Goal: Task Accomplishment & Management: Use online tool/utility

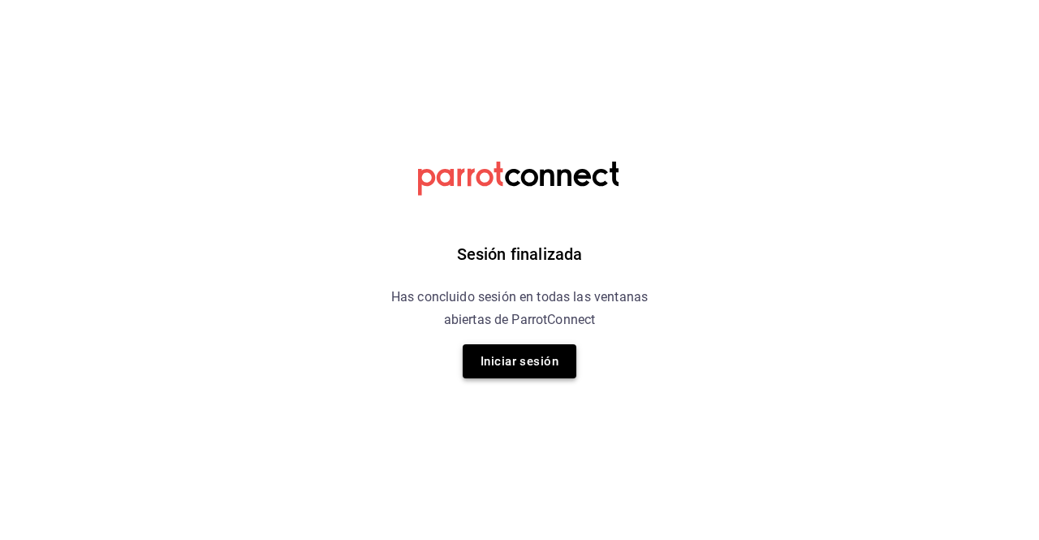
click at [539, 368] on button "Iniciar sesión" at bounding box center [520, 361] width 114 height 34
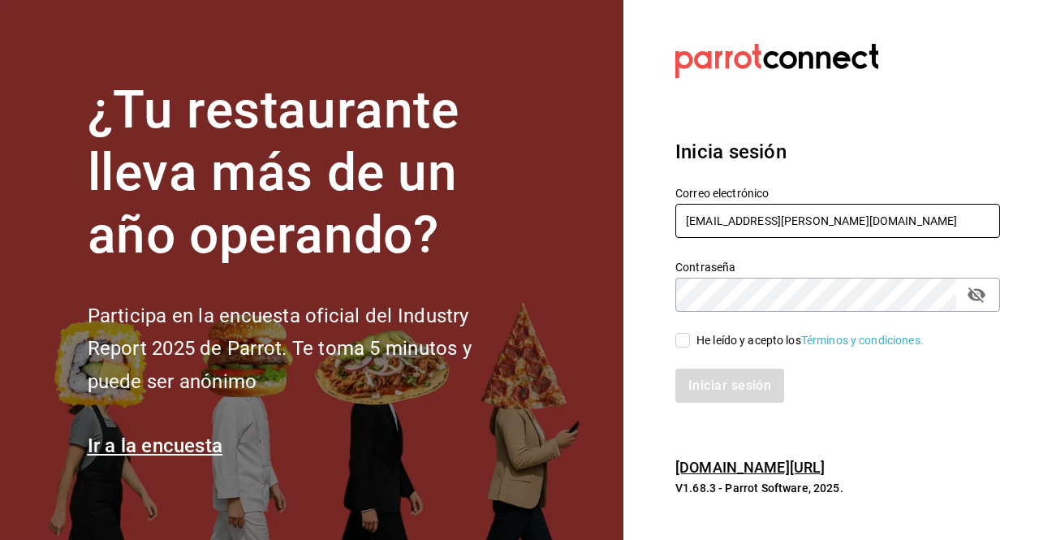
click at [753, 215] on input "[EMAIL_ADDRESS][DOMAIN_NAME]" at bounding box center [837, 221] width 325 height 34
click at [750, 221] on input "hotaru.arcos@grupocosteno.com" at bounding box center [837, 221] width 325 height 34
click at [984, 294] on icon "passwordField" at bounding box center [976, 294] width 18 height 15
type input "paula.torres@grupocosteno.com"
click at [684, 343] on input "He leído y acepto los Términos y condiciones." at bounding box center [682, 340] width 15 height 15
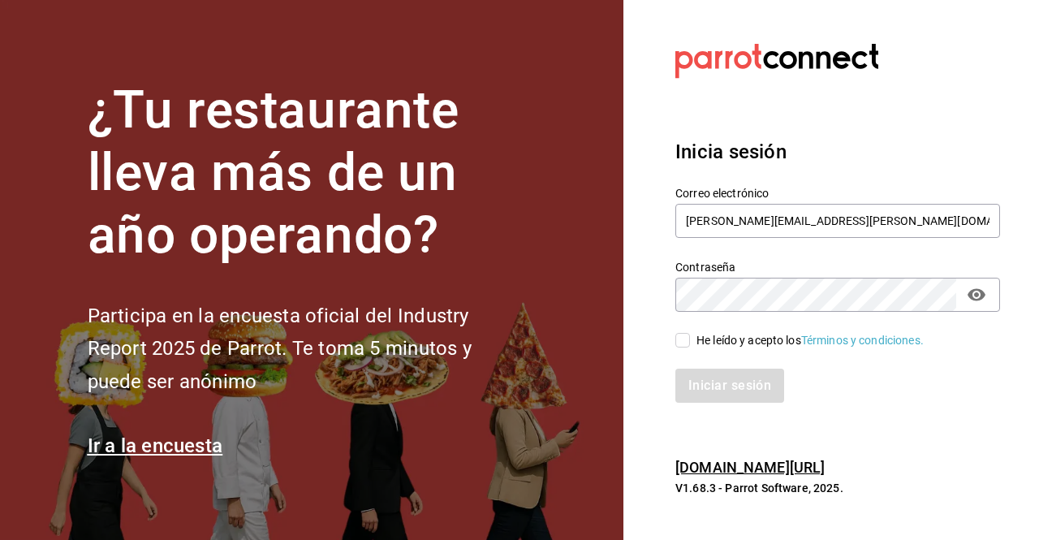
checkbox input "true"
click at [745, 390] on button "Iniciar sesión" at bounding box center [730, 385] width 110 height 34
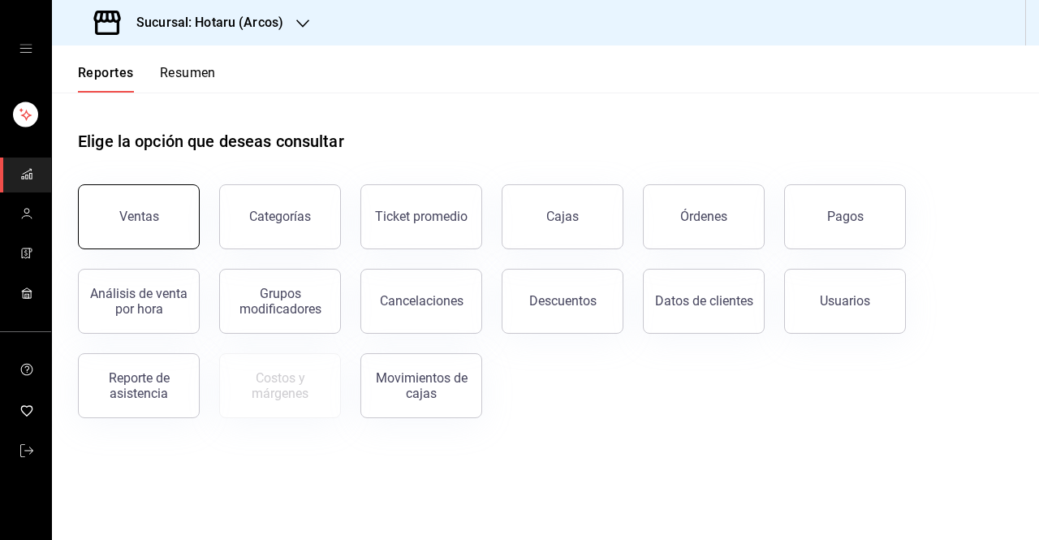
click at [166, 209] on button "Ventas" at bounding box center [139, 216] width 122 height 65
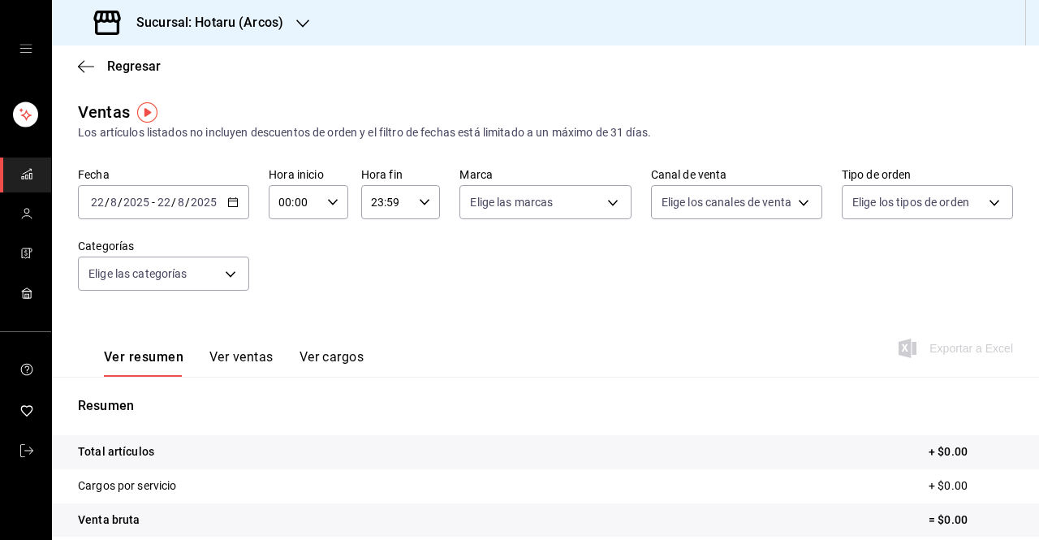
click at [232, 200] on icon "button" at bounding box center [232, 201] width 11 height 11
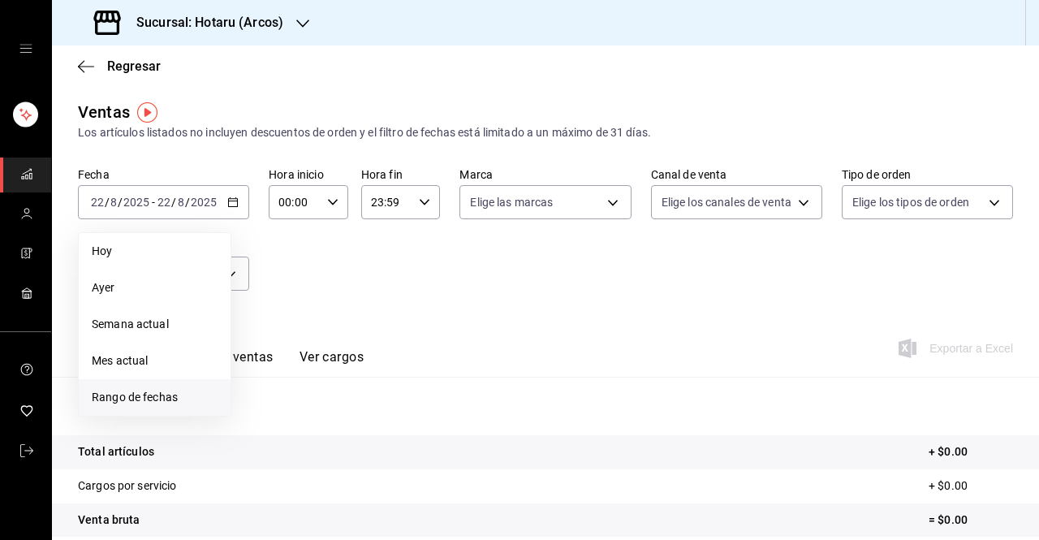
click at [154, 397] on span "Rango de fechas" at bounding box center [155, 397] width 126 height 17
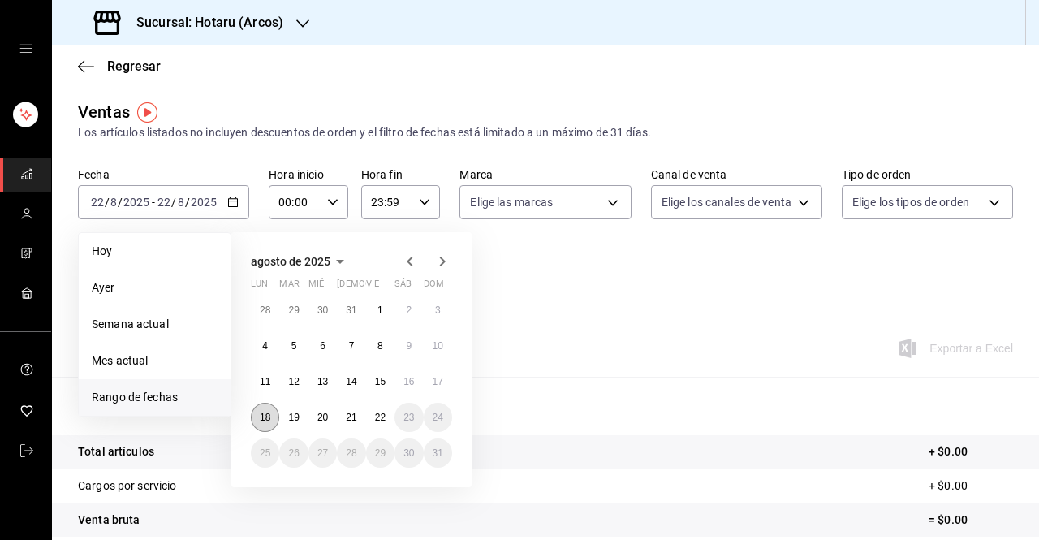
click at [265, 417] on abbr "18" at bounding box center [265, 416] width 11 height 11
click at [381, 425] on button "22" at bounding box center [380, 417] width 28 height 29
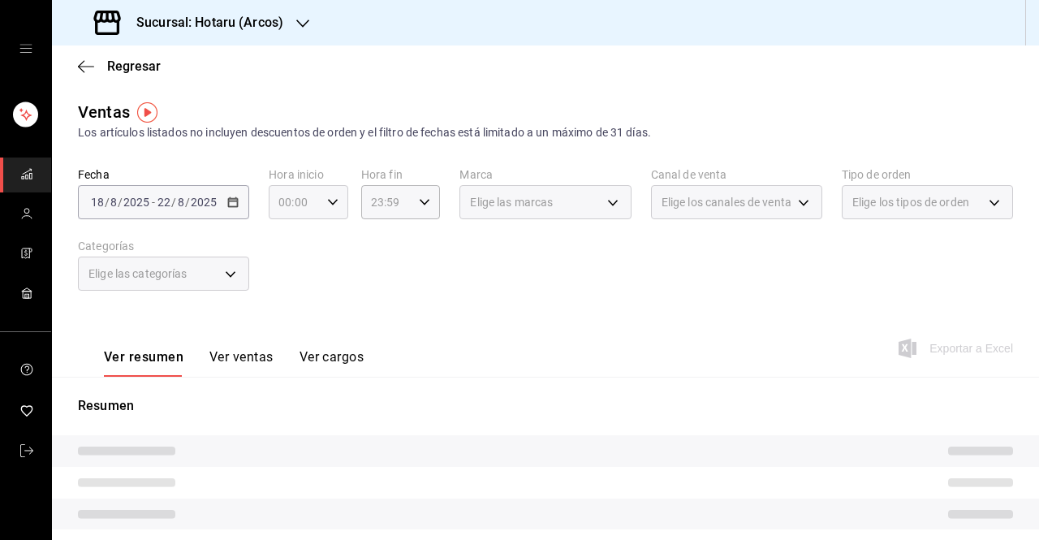
click at [330, 200] on icon "button" at bounding box center [332, 201] width 11 height 11
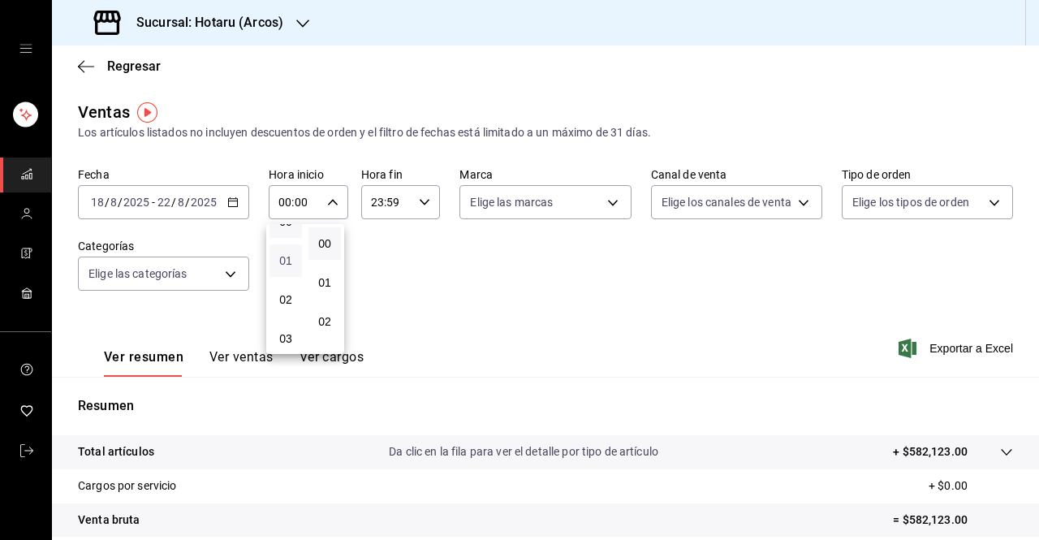
scroll to position [30, 0]
click at [281, 329] on span "03" at bounding box center [285, 330] width 13 height 13
type input "03:00"
click at [326, 252] on button "00" at bounding box center [324, 243] width 32 height 32
click at [416, 204] on div at bounding box center [519, 270] width 1039 height 540
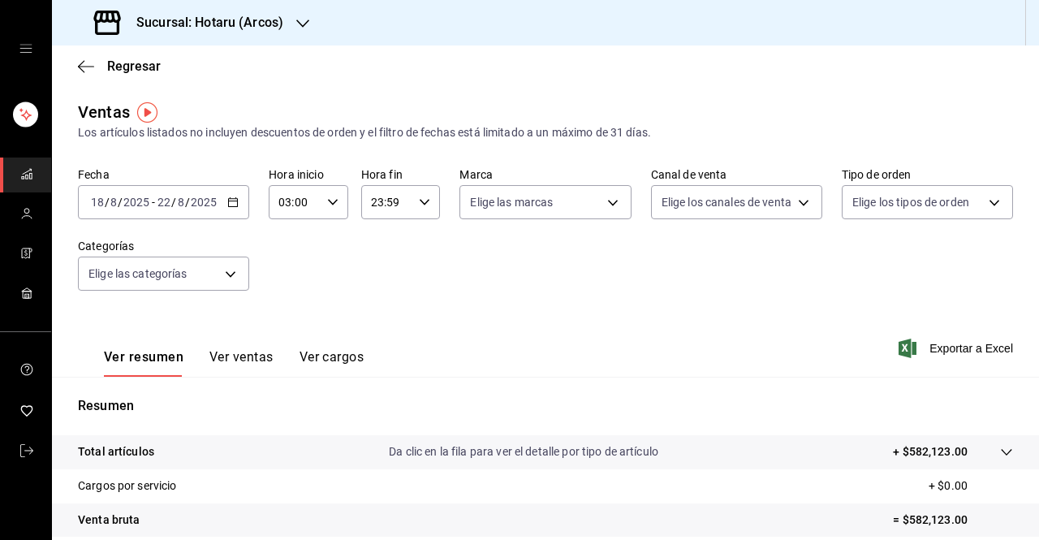
click at [424, 200] on icon "button" at bounding box center [424, 201] width 11 height 11
click at [377, 233] on span "05" at bounding box center [376, 228] width 13 height 13
click at [419, 243] on span "00" at bounding box center [415, 243] width 13 height 13
type input "05:00"
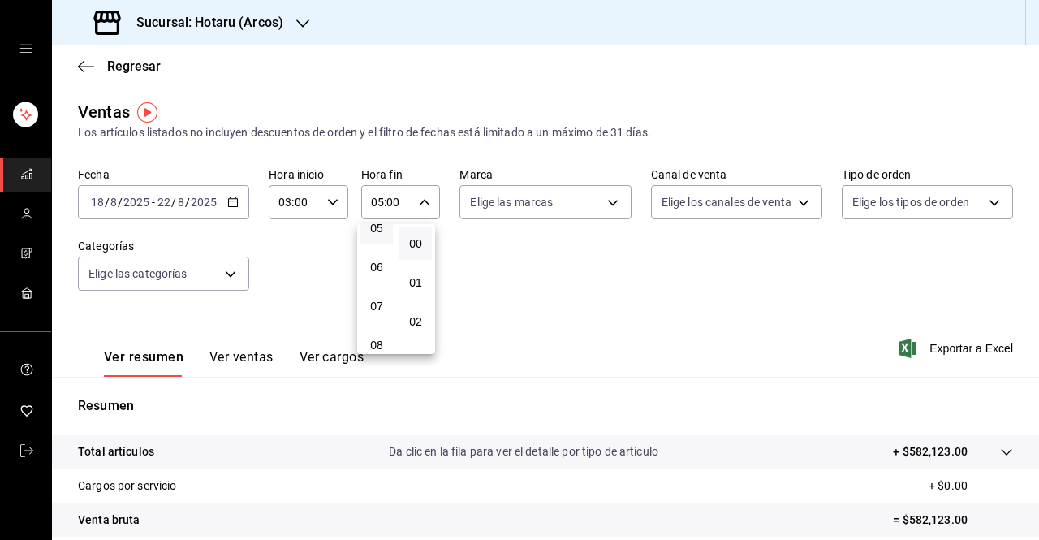
click at [605, 276] on div at bounding box center [519, 270] width 1039 height 540
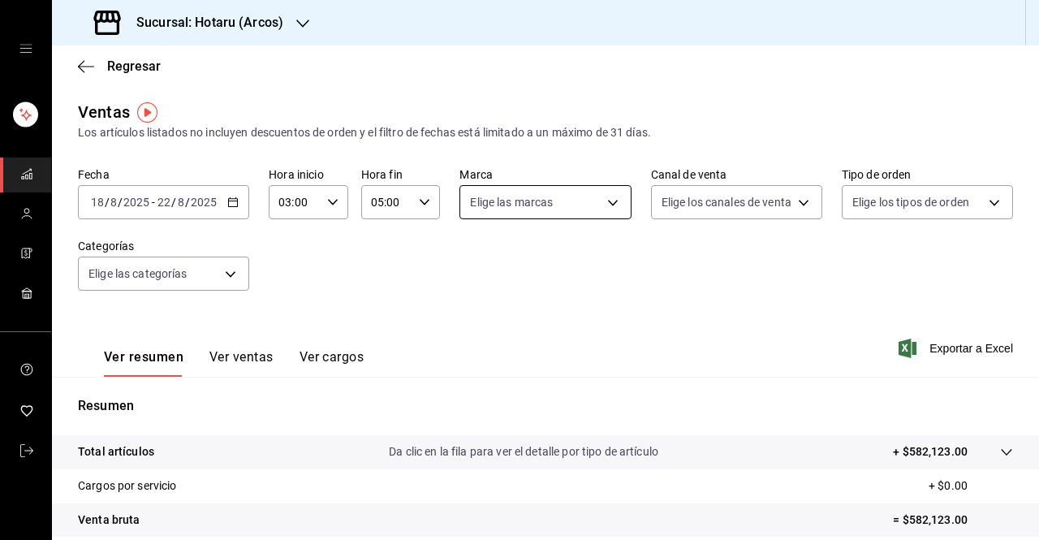
click at [608, 204] on body "Sucursal: Hotaru (Arcos) Regresar Ventas Los artículos listados no incluyen des…" at bounding box center [519, 270] width 1039 height 540
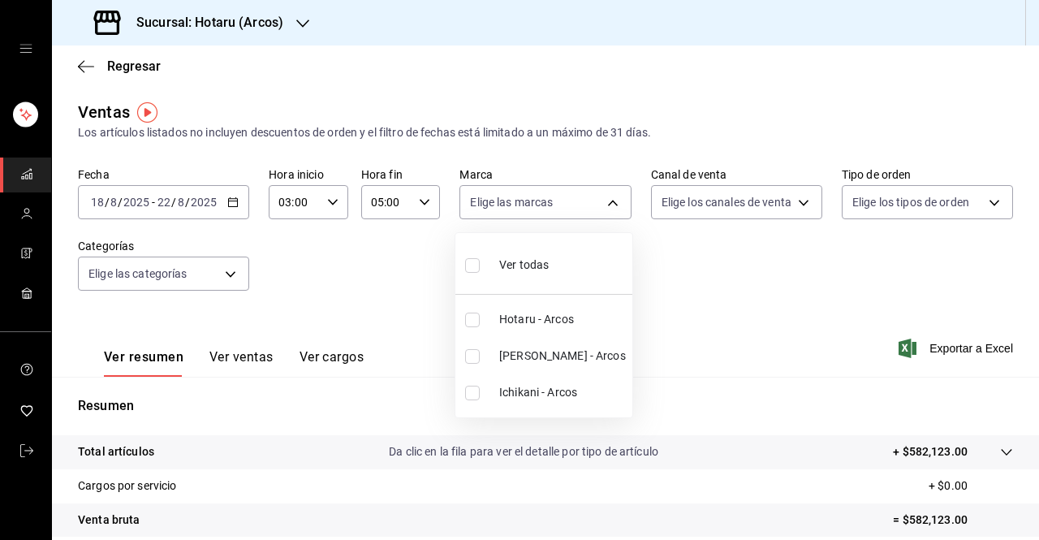
click at [502, 258] on span "Ver todas" at bounding box center [524, 264] width 50 height 17
type input "63fd3758-a1b5-4c03-9065-df3279ac1636,22e90613-d08a-4757-a76e-a905fd2e086b,00e97…"
checkbox input "true"
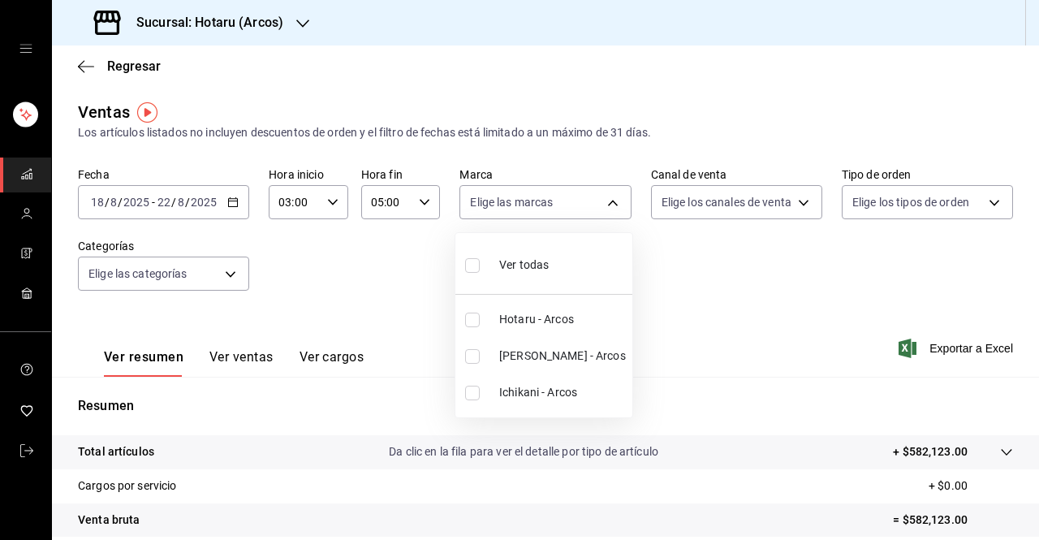
checkbox input "true"
click at [740, 293] on div at bounding box center [519, 270] width 1039 height 540
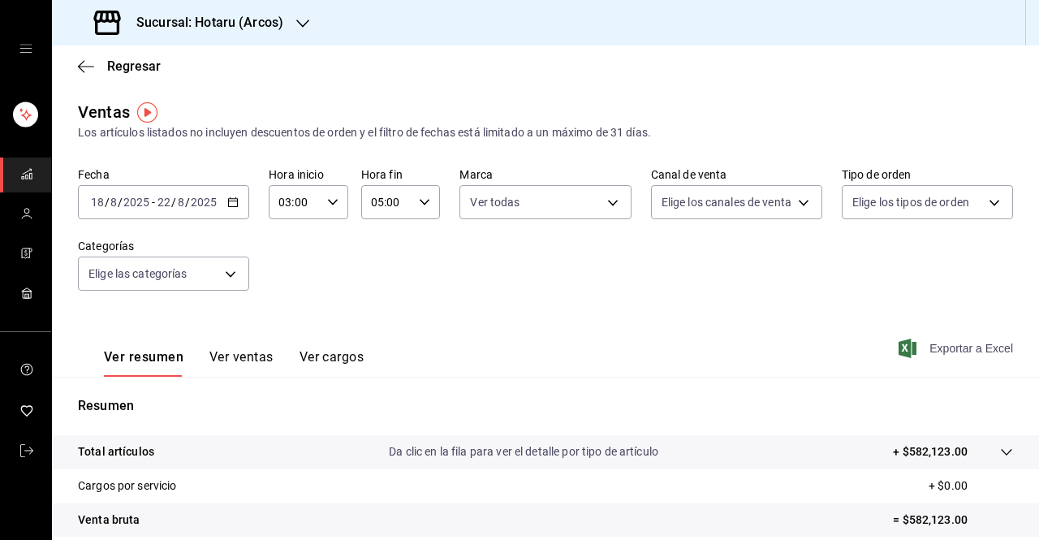
click at [941, 350] on span "Exportar a Excel" at bounding box center [957, 347] width 111 height 19
click at [302, 19] on icon "button" at bounding box center [302, 23] width 13 height 13
click at [96, 108] on span "Ichikani (Arcos)" at bounding box center [105, 106] width 80 height 17
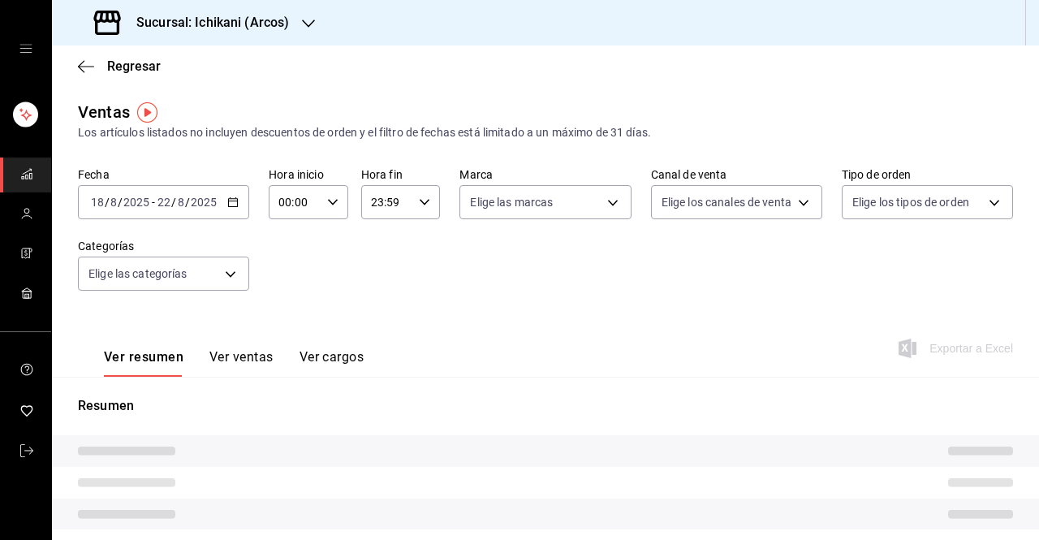
type input "03:00"
type input "05:00"
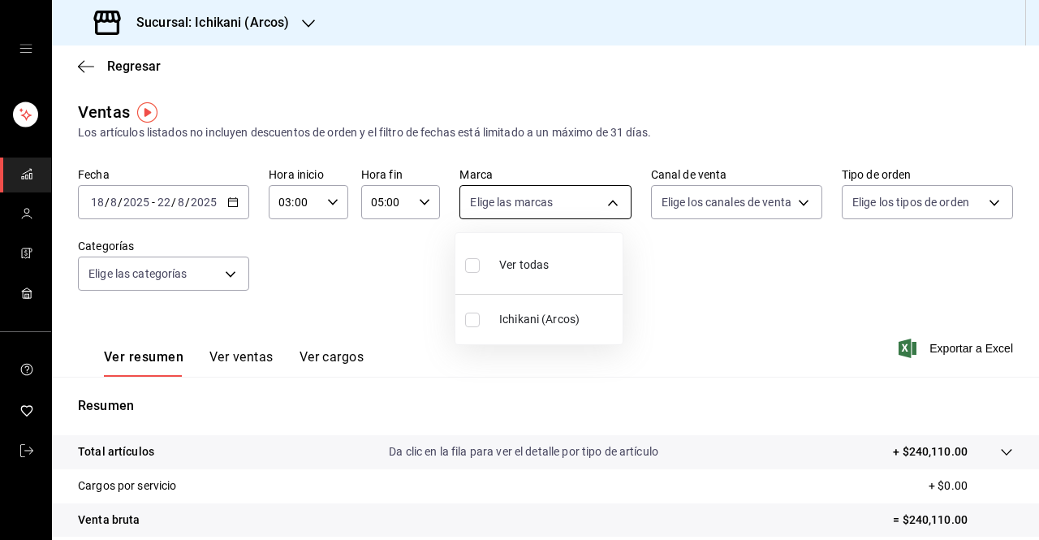
click at [605, 204] on body "Sucursal: Ichikani (Arcos) Regresar Ventas Los artículos listados no incluyen d…" at bounding box center [519, 270] width 1039 height 540
click at [501, 263] on span "Ver todas" at bounding box center [524, 264] width 50 height 17
type input "5b36b593-4404-40a8-ab52-4e9fd09f90e2"
checkbox input "true"
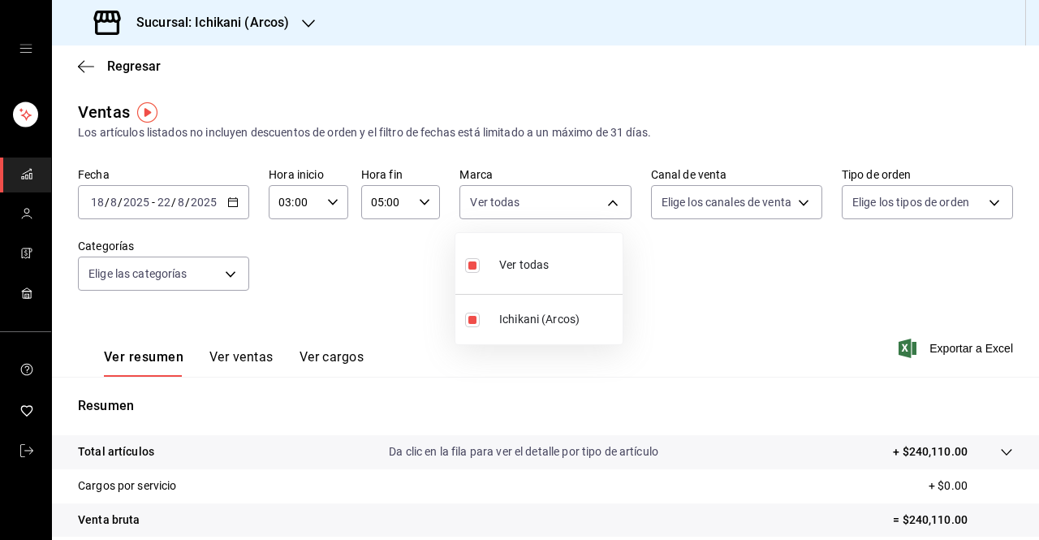
click at [764, 283] on div at bounding box center [519, 270] width 1039 height 540
click at [930, 350] on span "Exportar a Excel" at bounding box center [957, 347] width 111 height 19
click at [21, 450] on icon "mailbox folders" at bounding box center [26, 450] width 13 height 13
